Goal: Task Accomplishment & Management: Manage account settings

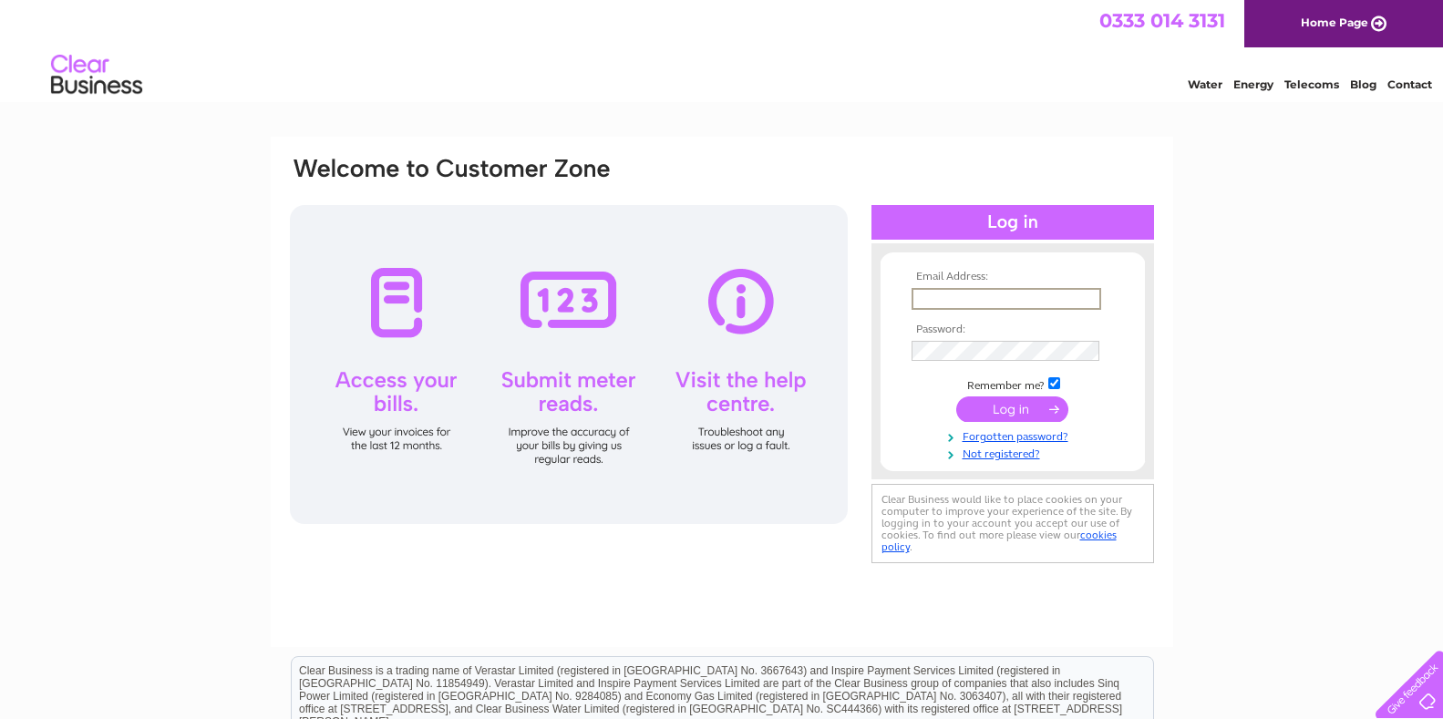
click at [970, 296] on input "text" at bounding box center [1006, 299] width 190 height 22
type input "paul.hitch@hotmail.co.uk"
click at [1036, 410] on input "submit" at bounding box center [1012, 409] width 112 height 26
click at [379, 288] on div at bounding box center [569, 364] width 558 height 319
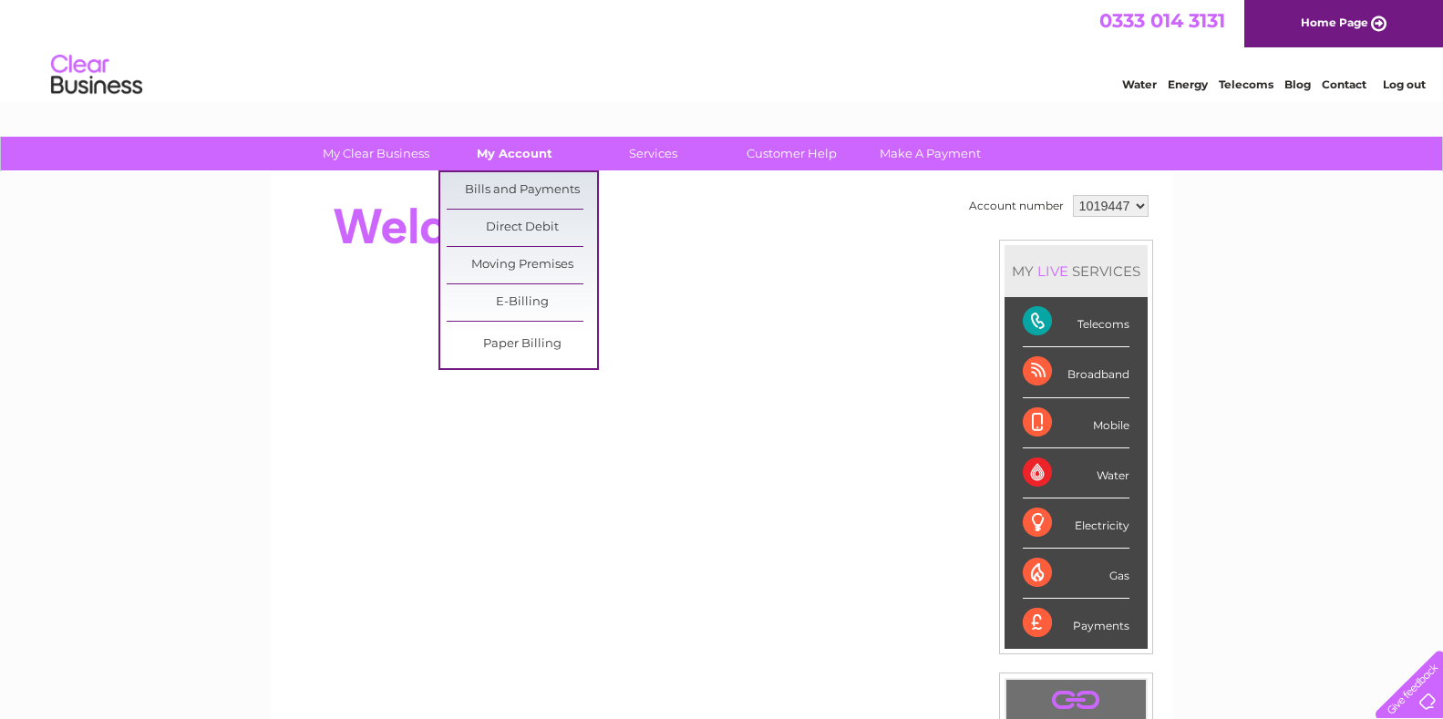
click at [518, 152] on link "My Account" at bounding box center [514, 154] width 150 height 34
click at [519, 184] on link "Bills and Payments" at bounding box center [522, 190] width 150 height 36
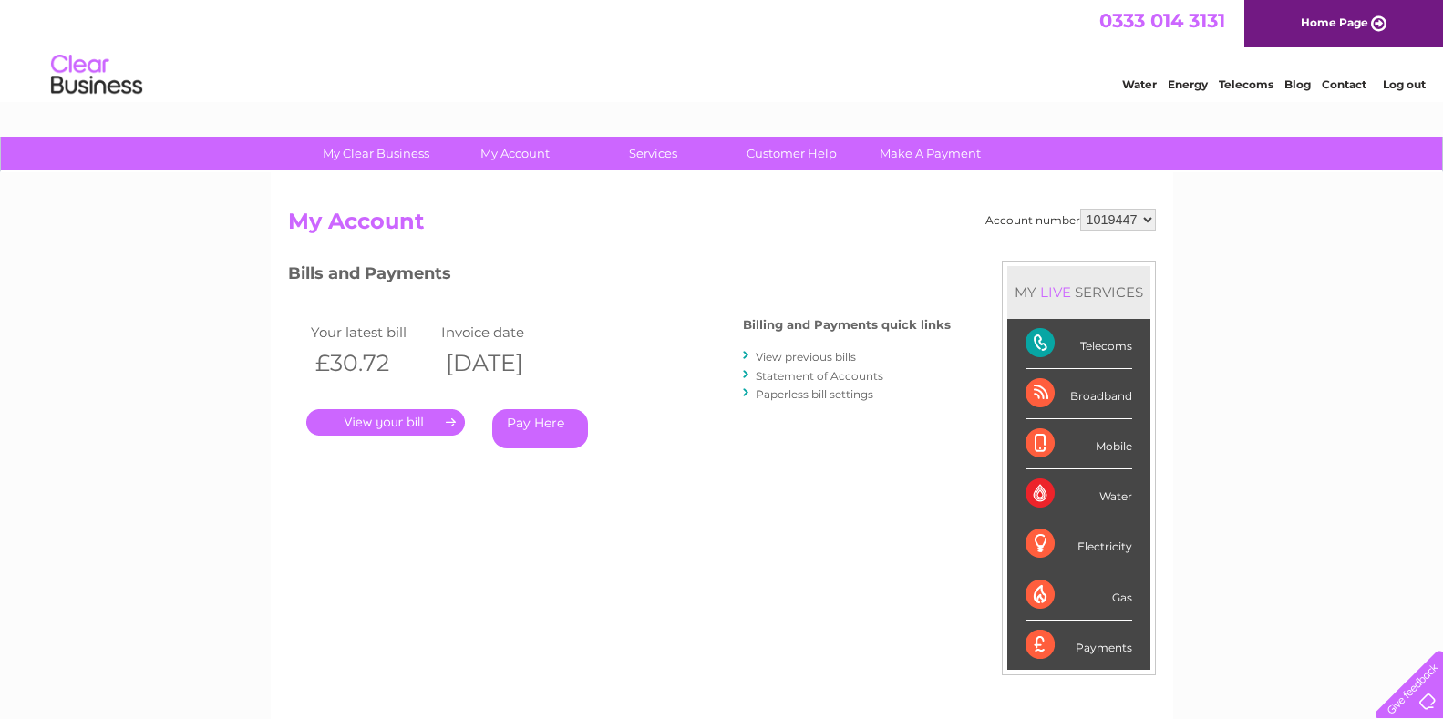
click at [409, 416] on link "." at bounding box center [385, 422] width 159 height 26
